Goal: Submit feedback/report problem

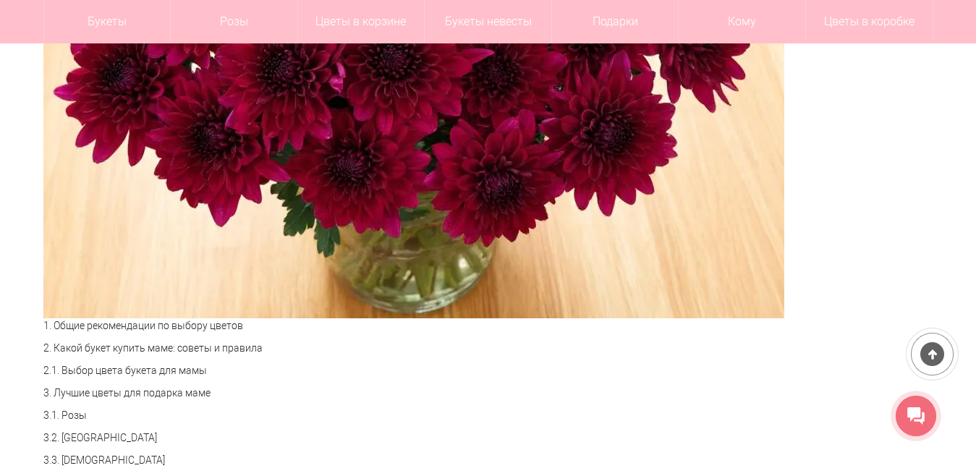
scroll to position [787, 0]
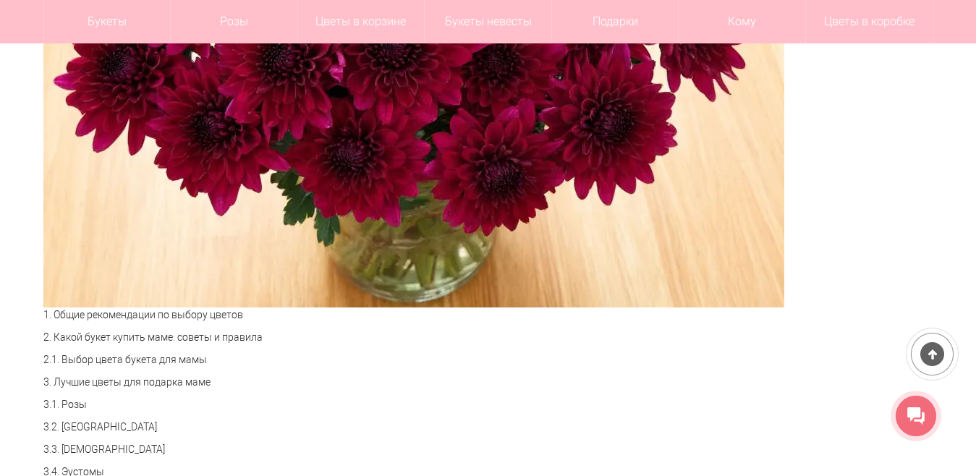
click at [910, 417] on icon at bounding box center [915, 415] width 17 height 17
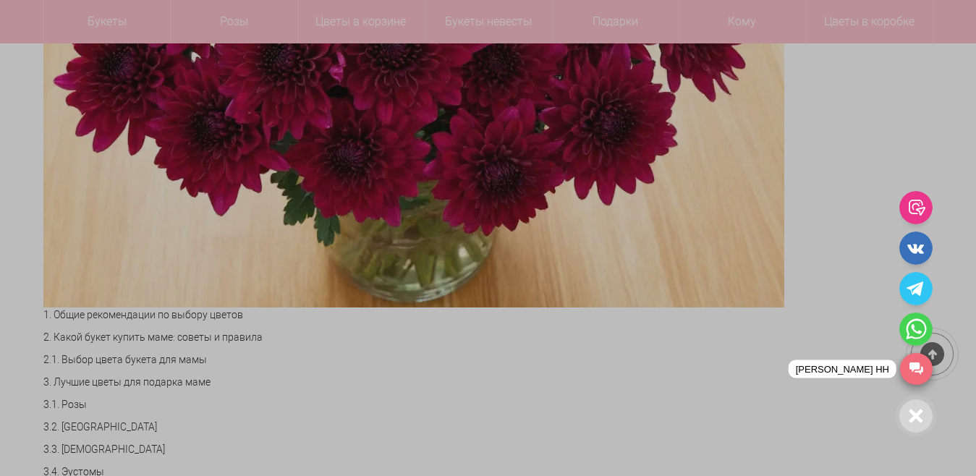
click at [921, 369] on link "[PERSON_NAME] НН" at bounding box center [916, 369] width 33 height 32
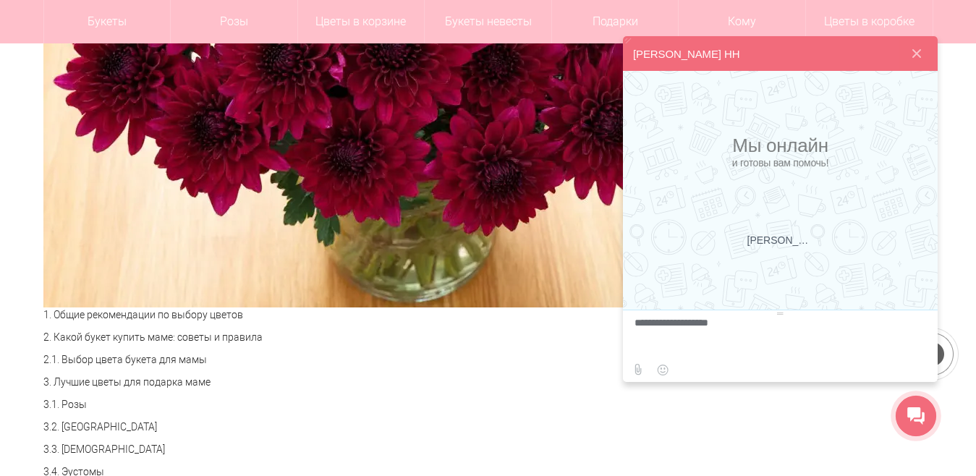
click at [721, 318] on textarea at bounding box center [779, 337] width 288 height 39
type textarea "**********"
click at [912, 327] on button at bounding box center [909, 331] width 34 height 27
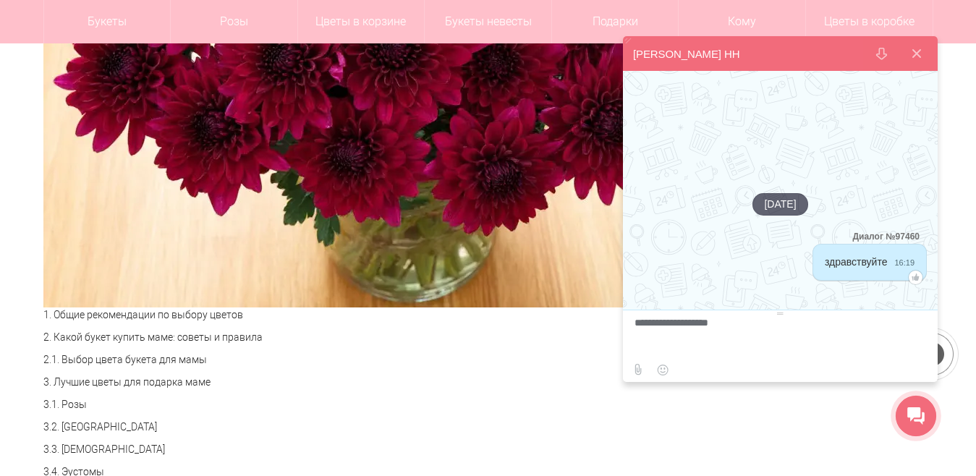
click at [921, 51] on button at bounding box center [917, 53] width 35 height 35
